Goal: Task Accomplishment & Management: Complete application form

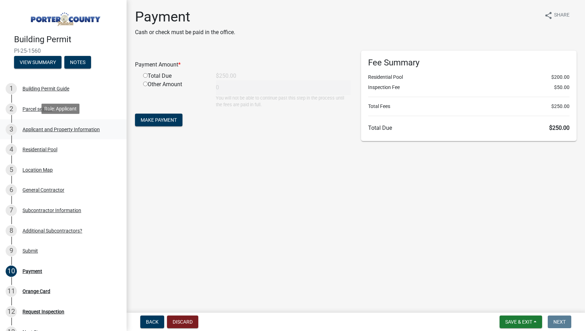
click at [48, 129] on div "Applicant and Property Information" at bounding box center [60, 129] width 77 height 5
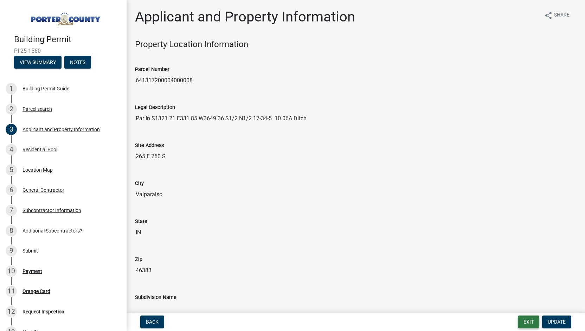
click at [526, 321] on button "Exit" at bounding box center [528, 321] width 21 height 13
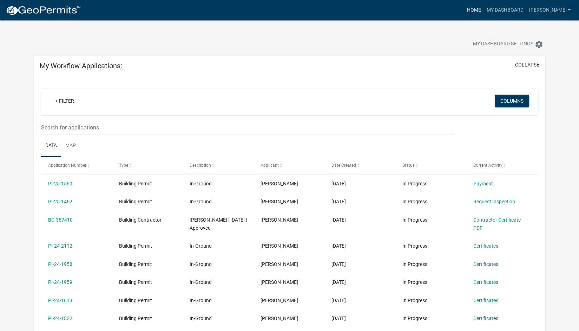
click at [484, 11] on link "Home" at bounding box center [474, 10] width 20 height 13
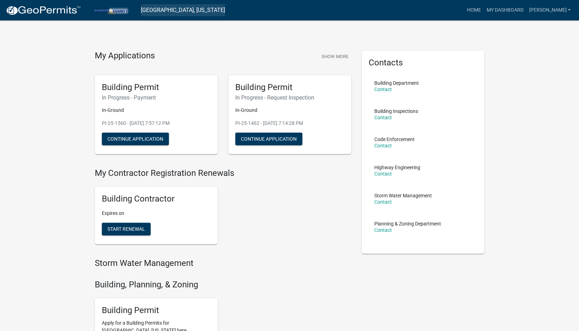
click at [167, 11] on link "[GEOGRAPHIC_DATA], [US_STATE]" at bounding box center [183, 10] width 84 height 12
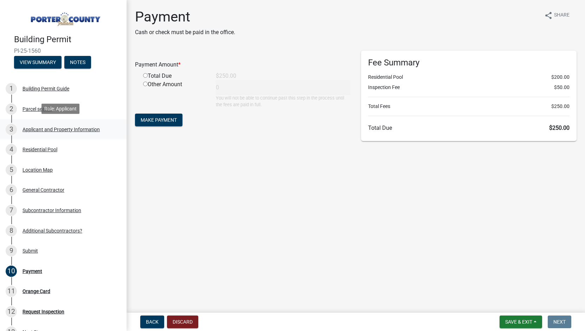
click at [62, 129] on div "Applicant and Property Information" at bounding box center [60, 129] width 77 height 5
